Goal: Task Accomplishment & Management: Manage account settings

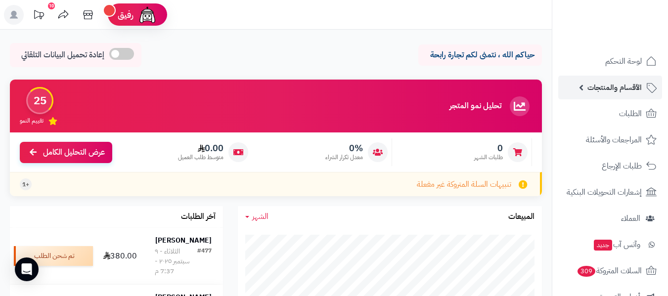
click at [626, 87] on span "الأقسام والمنتجات" at bounding box center [614, 88] width 54 height 14
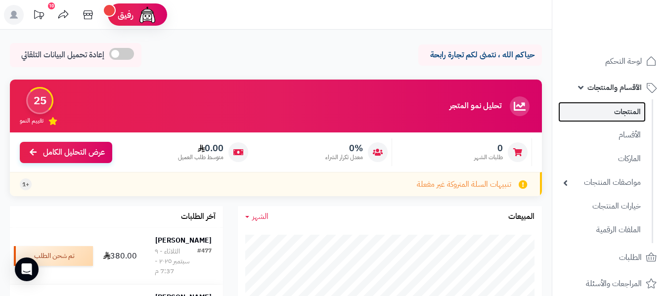
click at [625, 119] on link "المنتجات" at bounding box center [601, 112] width 87 height 20
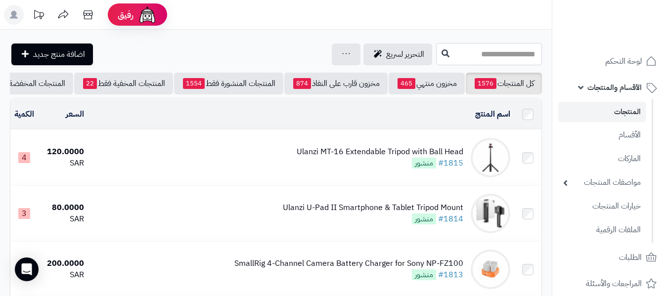
click at [471, 62] on input "text" at bounding box center [489, 54] width 106 height 22
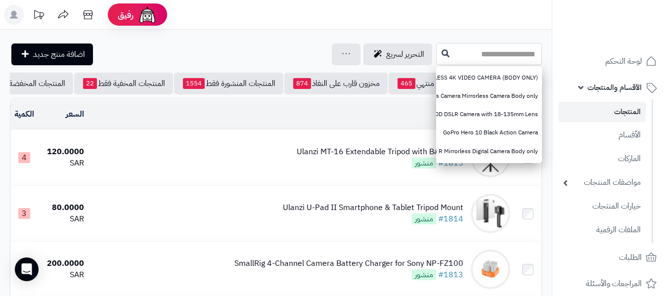
type input "*"
click at [519, 47] on input "*" at bounding box center [489, 54] width 106 height 22
paste input "**********"
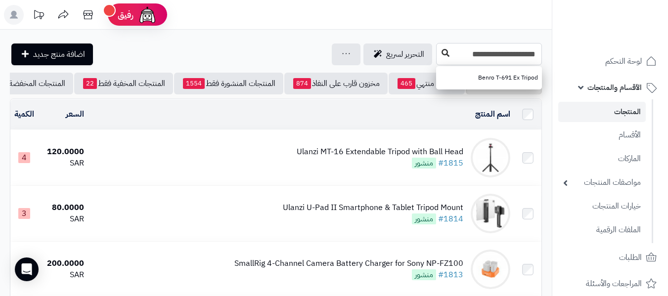
type input "**********"
click at [441, 50] on icon at bounding box center [445, 53] width 8 height 8
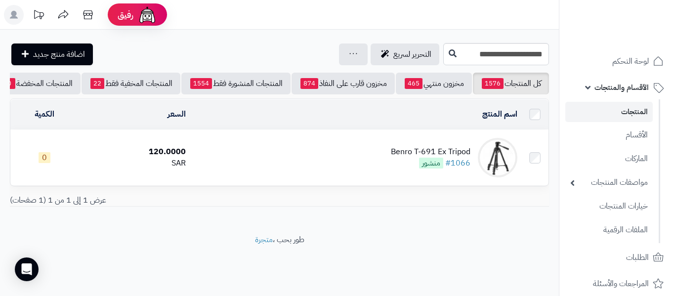
click at [446, 158] on div "Benro T-691 Ex Tripod" at bounding box center [431, 151] width 80 height 11
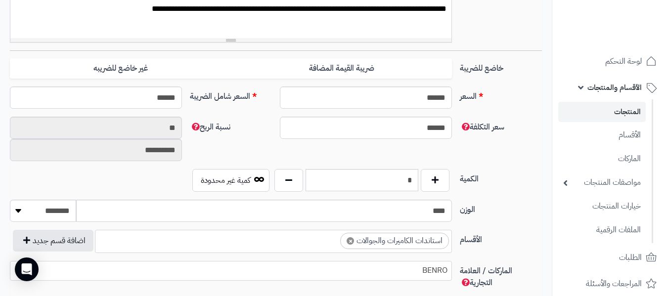
scroll to position [391, 0]
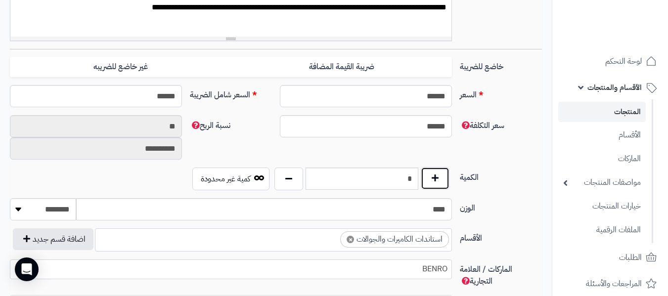
click at [435, 174] on button "button" at bounding box center [435, 178] width 29 height 23
type input "*"
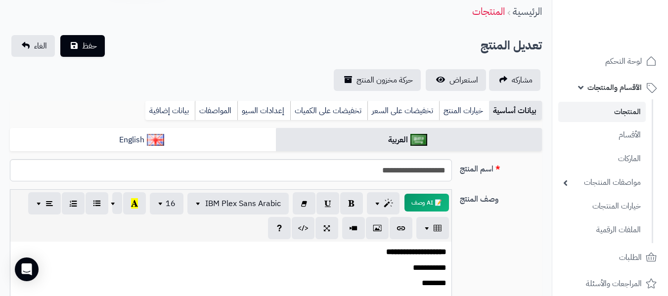
scroll to position [0, 0]
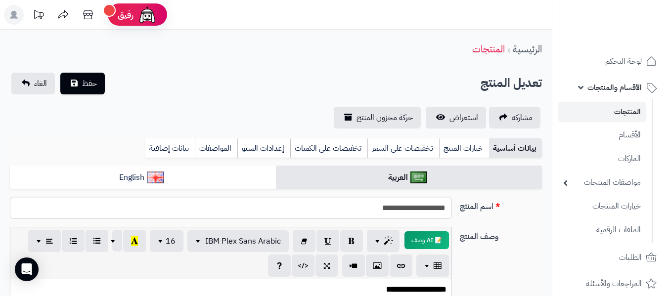
click at [344, 55] on div "الرئيسية المنتجات" at bounding box center [276, 49] width 552 height 27
copy link "المنتجات"
click at [92, 80] on span "حفظ" at bounding box center [89, 83] width 15 height 12
